Goal: Task Accomplishment & Management: Manage account settings

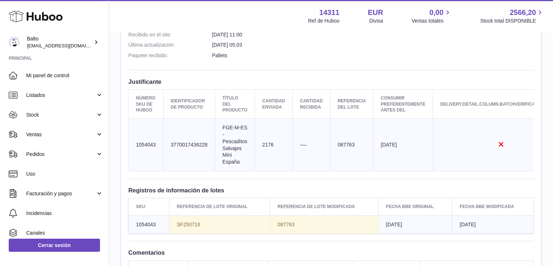
click at [266, 150] on td "Cantidad enviada 2176" at bounding box center [274, 144] width 38 height 52
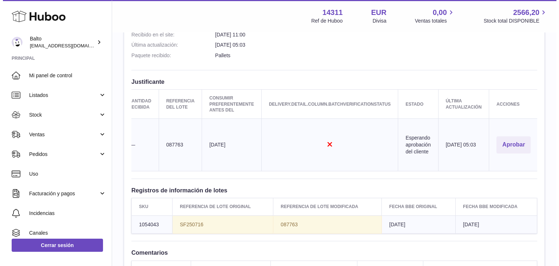
scroll to position [0, 160]
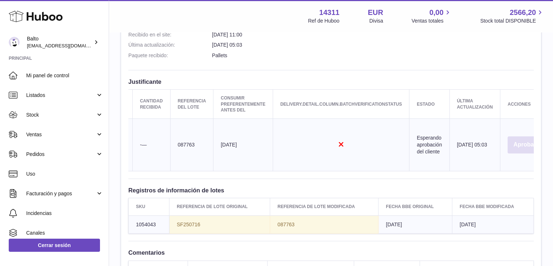
click at [522, 143] on button "Aprobar" at bounding box center [525, 144] width 34 height 17
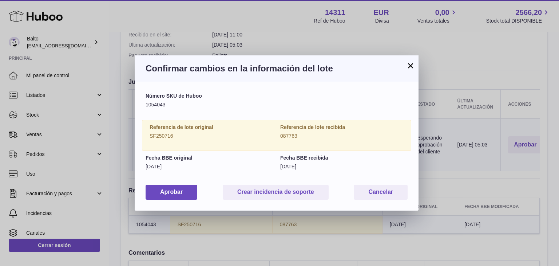
click at [178, 133] on p "SF250716" at bounding box center [211, 135] width 123 height 7
click at [174, 197] on button "Aprobar" at bounding box center [172, 191] width 52 height 15
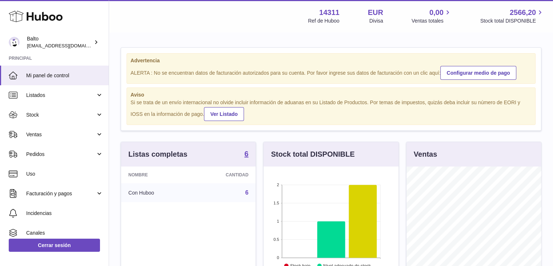
scroll to position [114, 135]
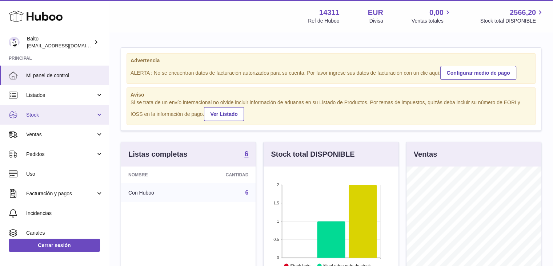
click at [61, 120] on link "Stock" at bounding box center [54, 115] width 109 height 20
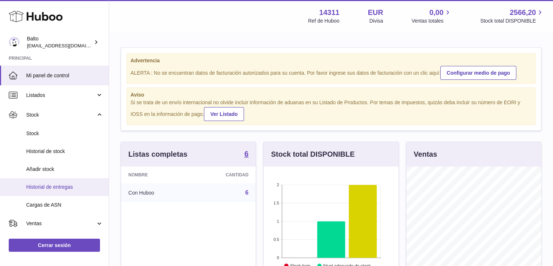
click at [73, 187] on span "Historial de entregas" at bounding box center [64, 186] width 77 height 7
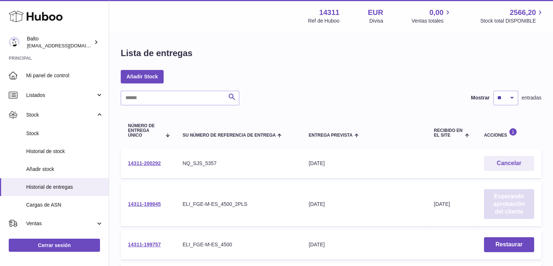
click at [493, 201] on link "Esperando aprobación del cliente" at bounding box center [509, 204] width 50 height 30
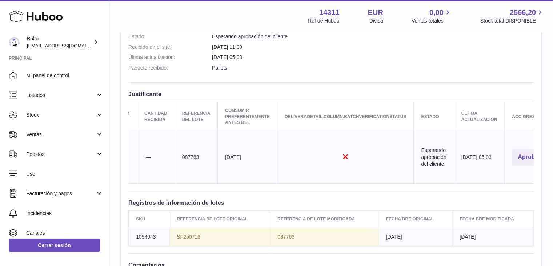
scroll to position [0, 175]
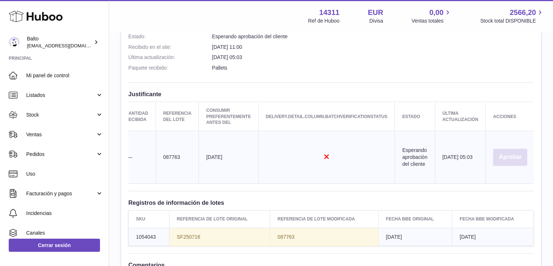
click at [522, 155] on button "Aprobar" at bounding box center [510, 156] width 34 height 17
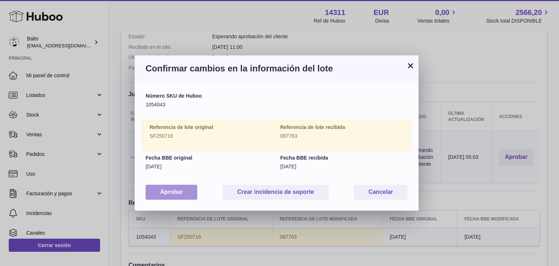
click at [173, 198] on button "Aprobar" at bounding box center [172, 191] width 52 height 15
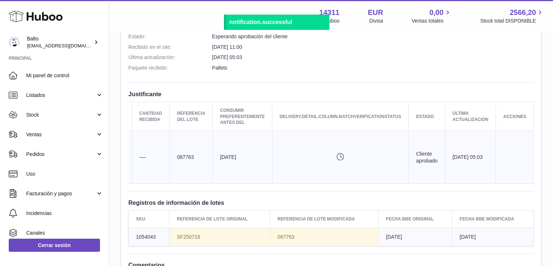
scroll to position [0, 154]
